Goal: Information Seeking & Learning: Compare options

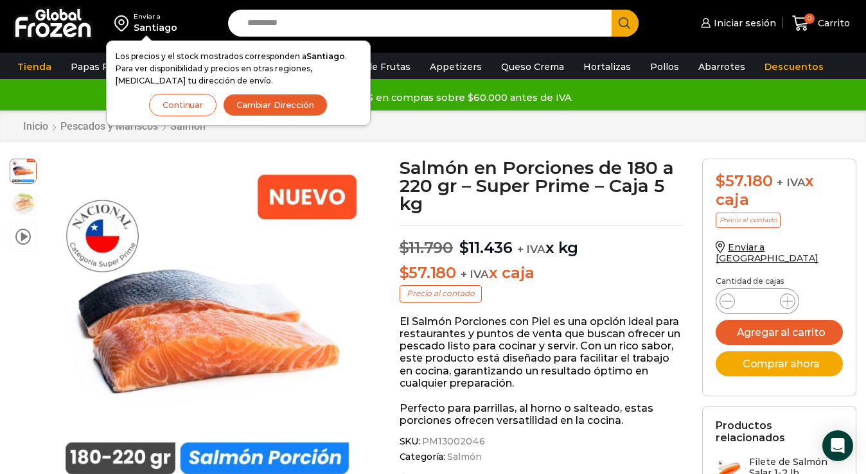
click at [201, 105] on button "Continuar" at bounding box center [182, 105] width 67 height 22
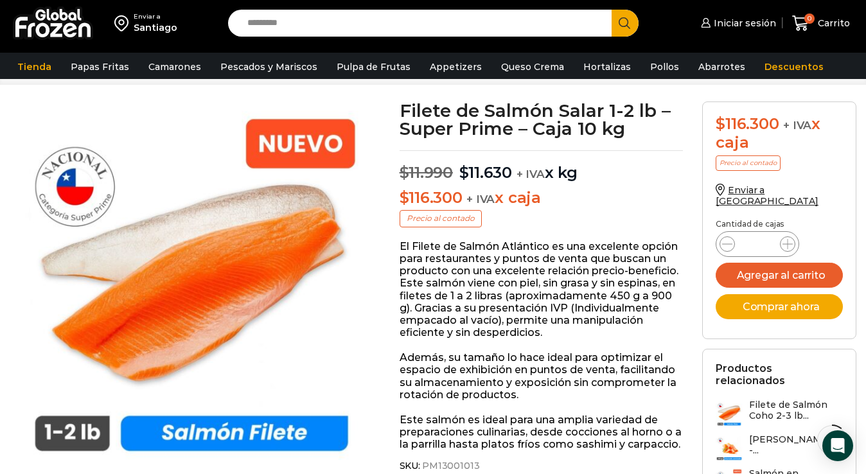
scroll to position [53, 0]
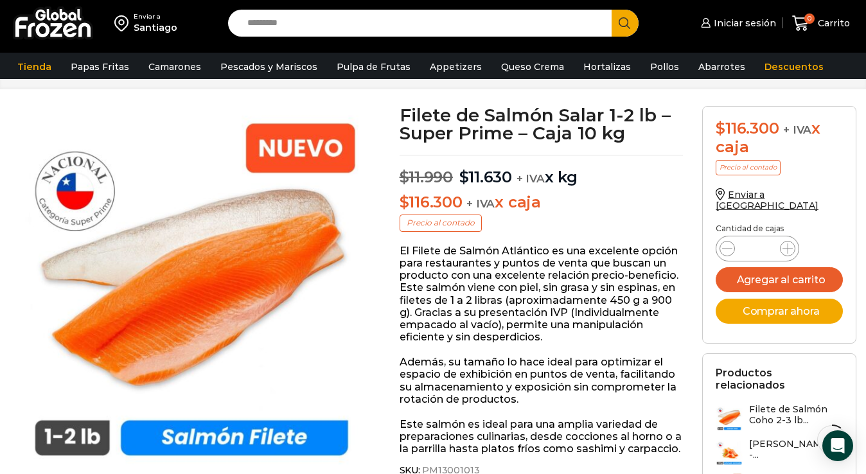
click at [191, 265] on img at bounding box center [191, 287] width 363 height 363
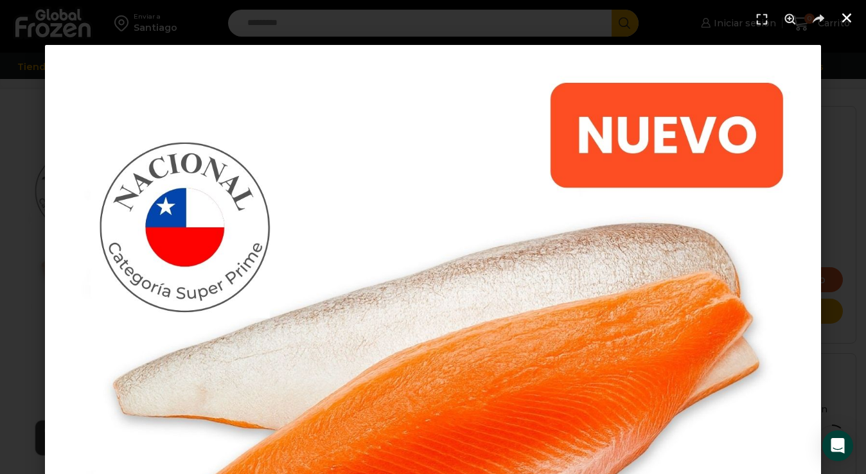
click at [847, 19] on icon "Cerrar (Esc)" at bounding box center [847, 18] width 13 height 13
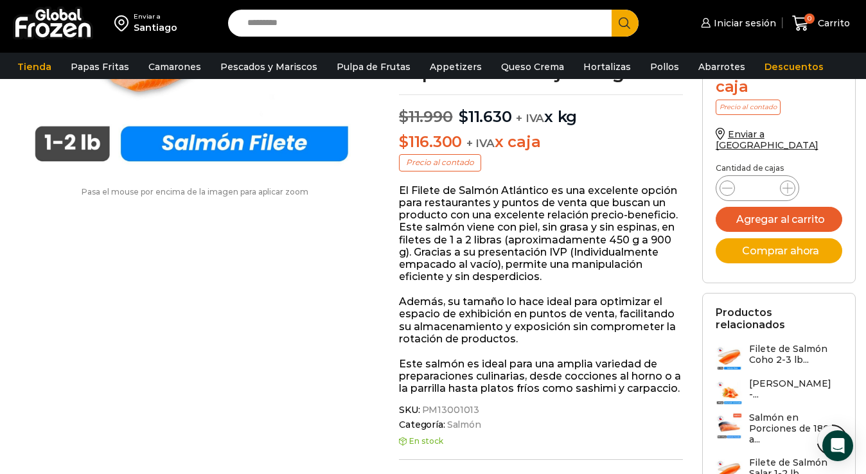
scroll to position [0, 0]
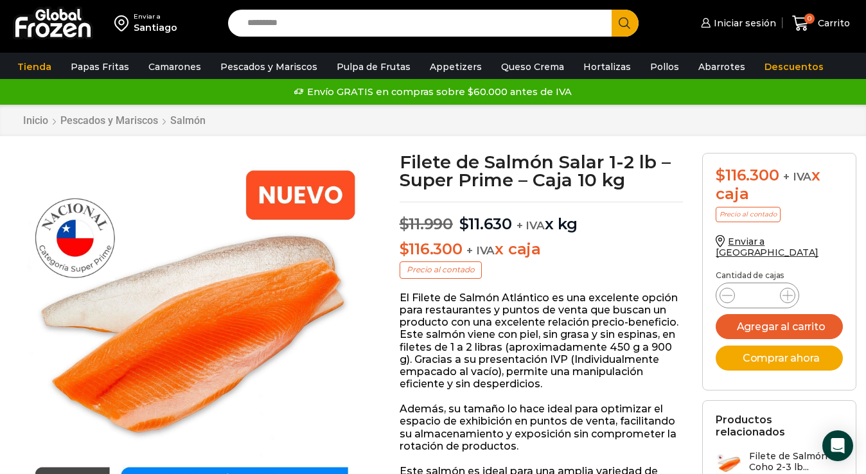
click at [283, 36] on input "Search input" at bounding box center [423, 23] width 364 height 27
type input "**********"
click at [612, 10] on button "Search" at bounding box center [625, 23] width 27 height 27
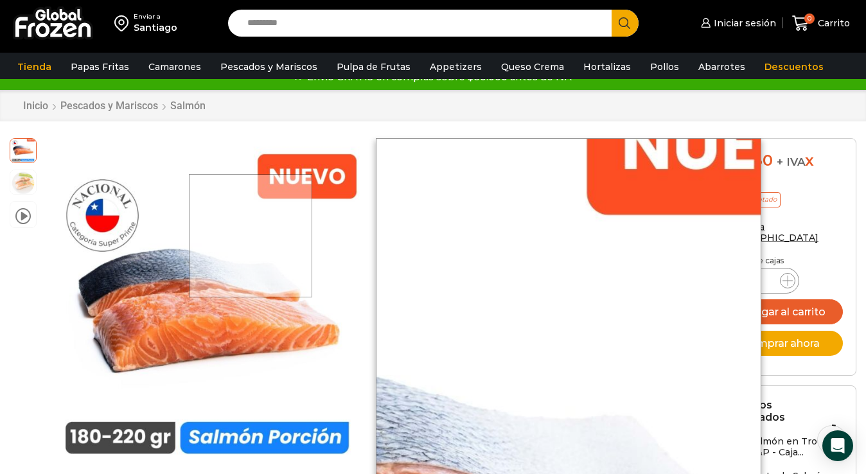
scroll to position [13, 0]
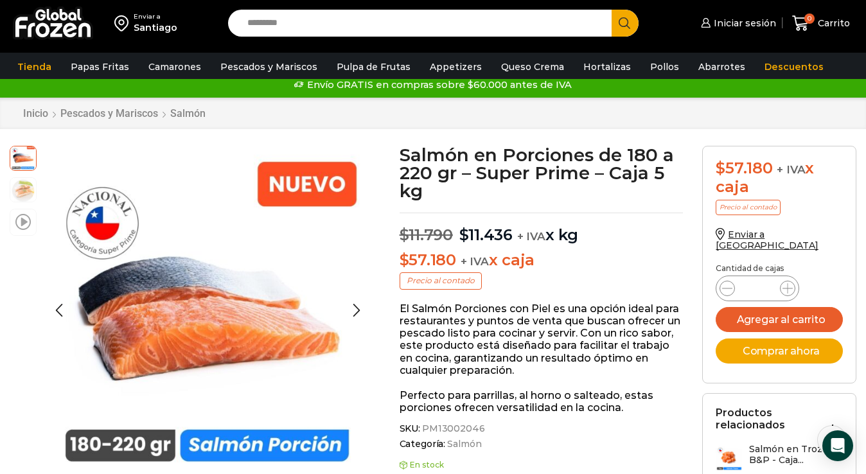
click at [19, 222] on span at bounding box center [22, 221] width 15 height 17
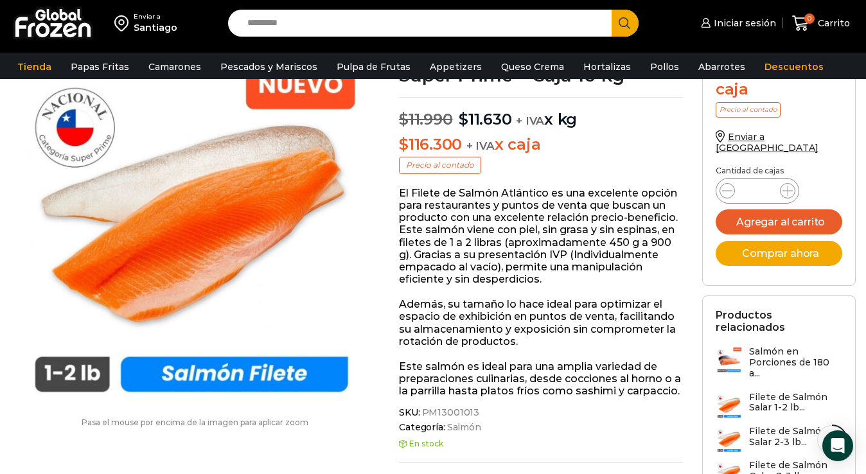
scroll to position [139, 0]
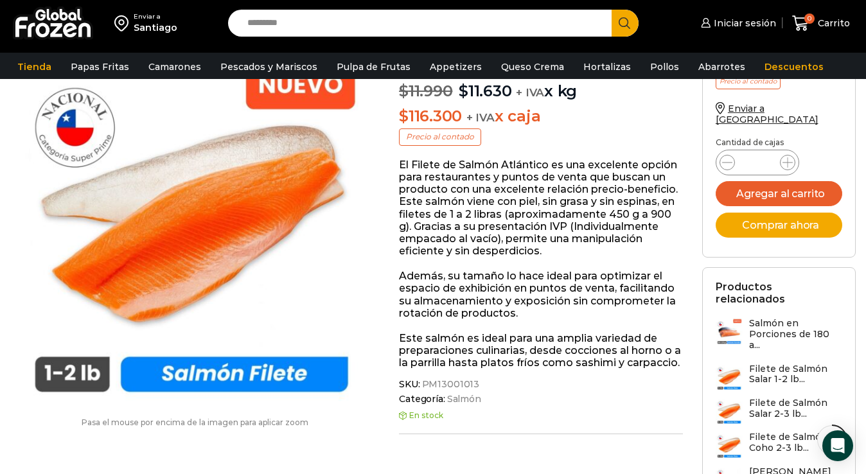
drag, startPoint x: 424, startPoint y: 384, endPoint x: 499, endPoint y: 384, distance: 75.8
click at [499, 384] on span "SKU: PM13001013" at bounding box center [541, 384] width 284 height 11
click at [472, 382] on span "SKU: PM13001013" at bounding box center [541, 384] width 284 height 11
copy span "PM13001013"
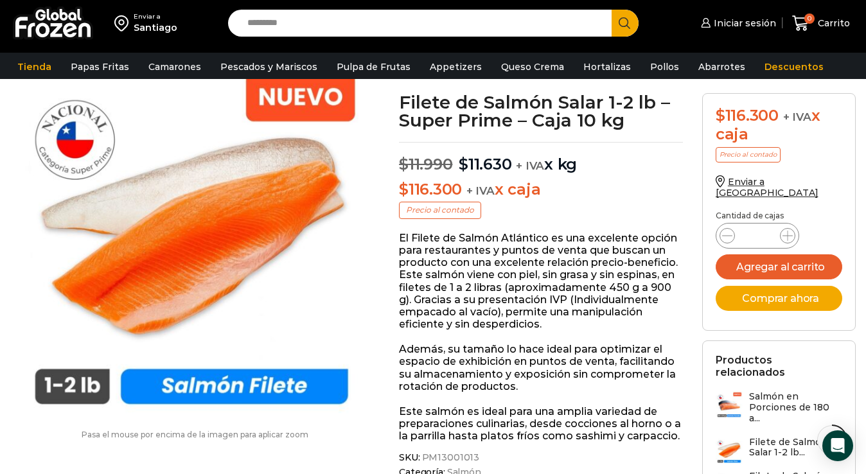
scroll to position [0, 0]
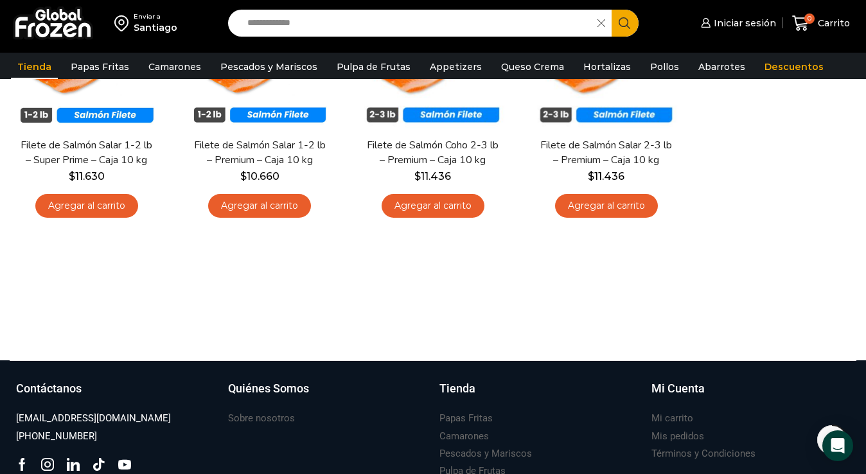
scroll to position [90, 0]
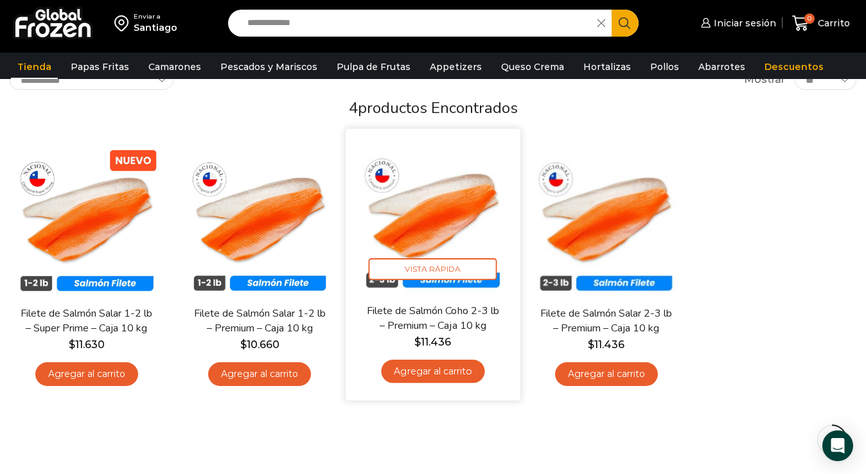
click at [421, 192] on img at bounding box center [432, 216] width 155 height 155
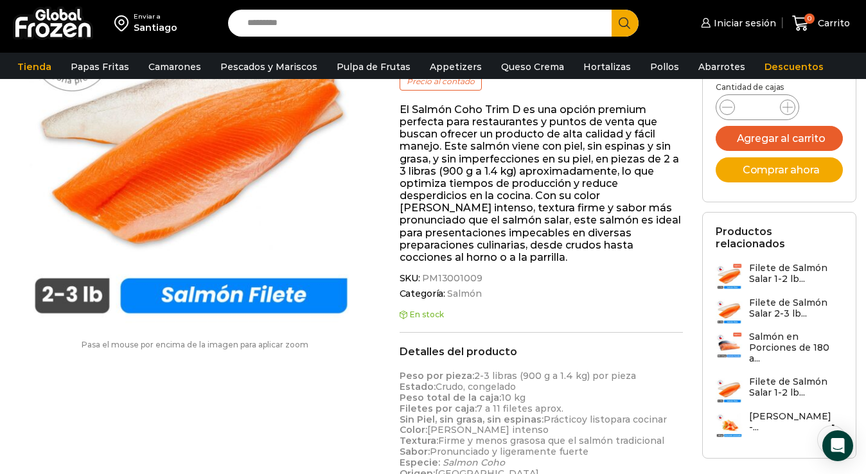
scroll to position [287, 0]
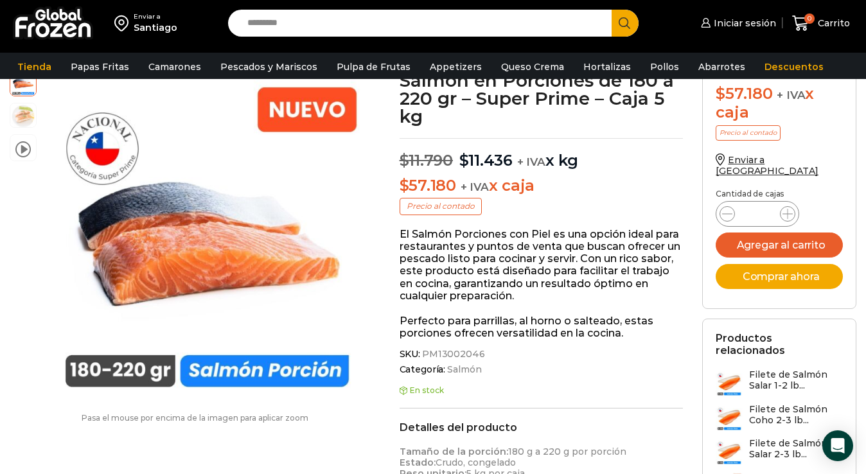
scroll to position [177, 0]
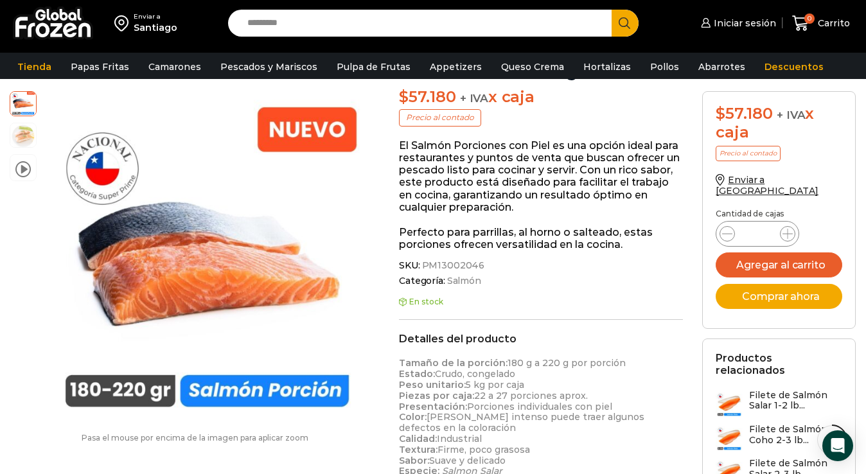
click at [422, 265] on span "PM13002046" at bounding box center [452, 265] width 65 height 11
copy div "PM13002046"
